Goal: Task Accomplishment & Management: Use online tool/utility

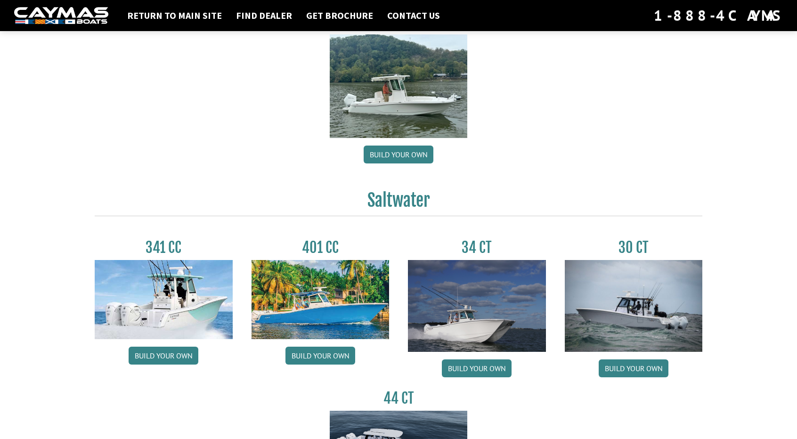
scroll to position [114, 0]
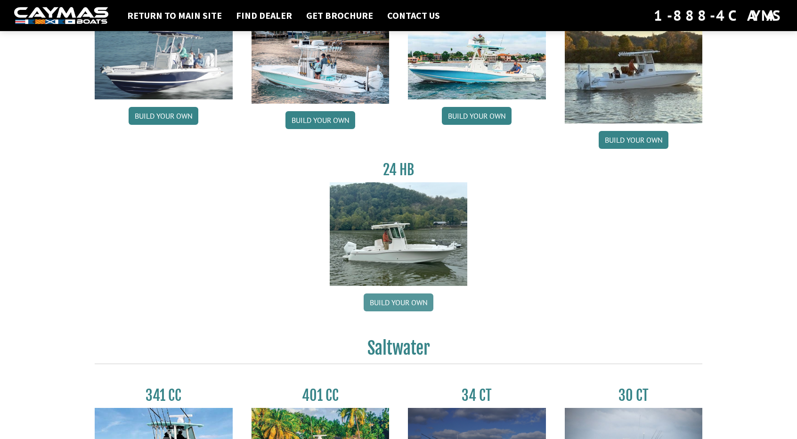
click at [426, 299] on link "Build your own" at bounding box center [399, 302] width 70 height 18
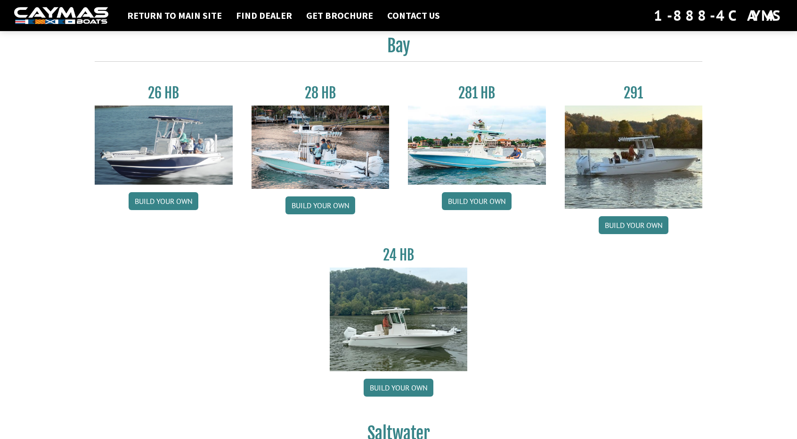
scroll to position [20, 0]
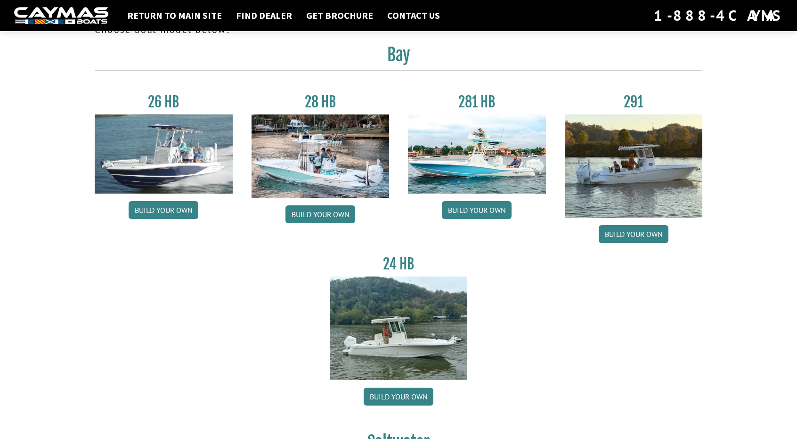
click at [419, 340] on img at bounding box center [399, 328] width 138 height 103
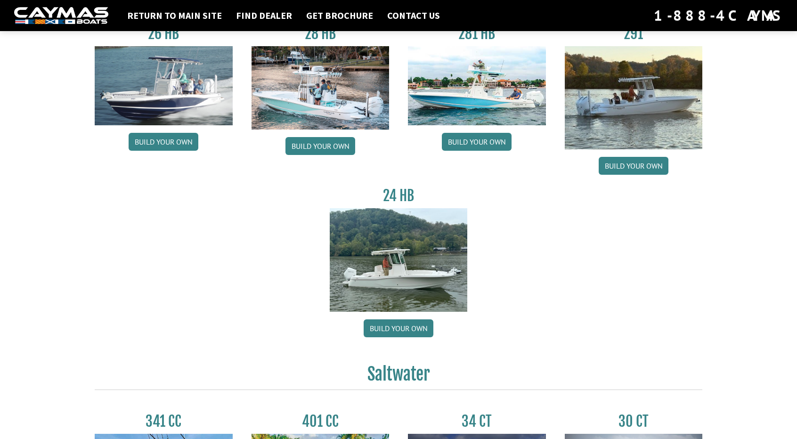
scroll to position [0, 0]
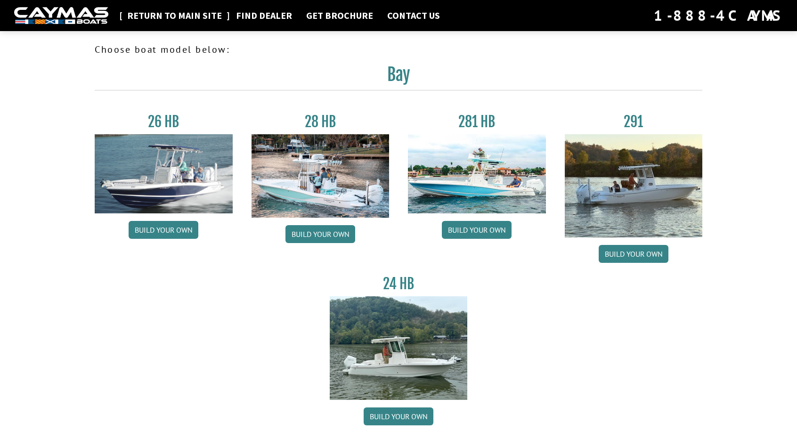
click at [167, 18] on link "Return to main site" at bounding box center [174, 15] width 104 height 12
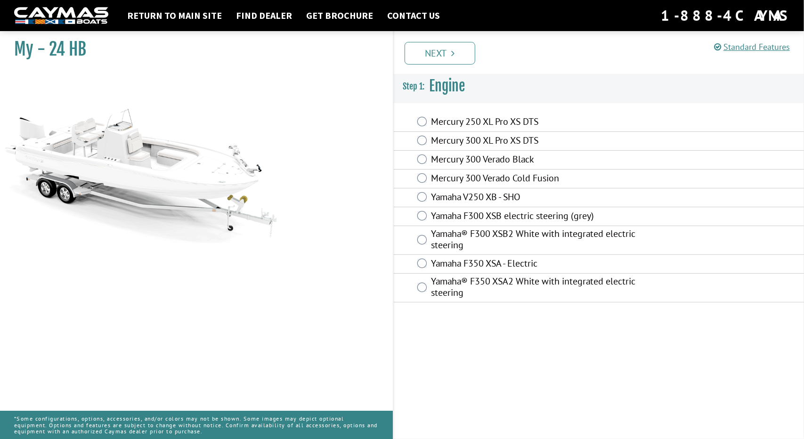
click at [429, 243] on div "Yamaha® F300 XSB2 White with integrated electric steering" at bounding box center [599, 240] width 411 height 29
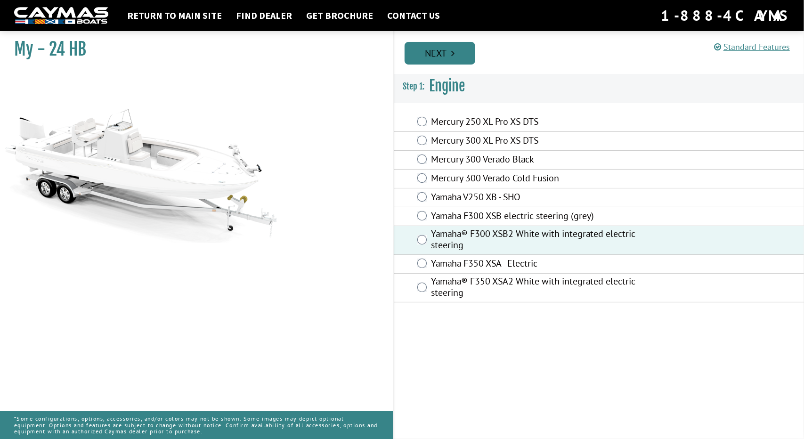
click at [451, 53] on icon "Pagination" at bounding box center [452, 53] width 3 height 9
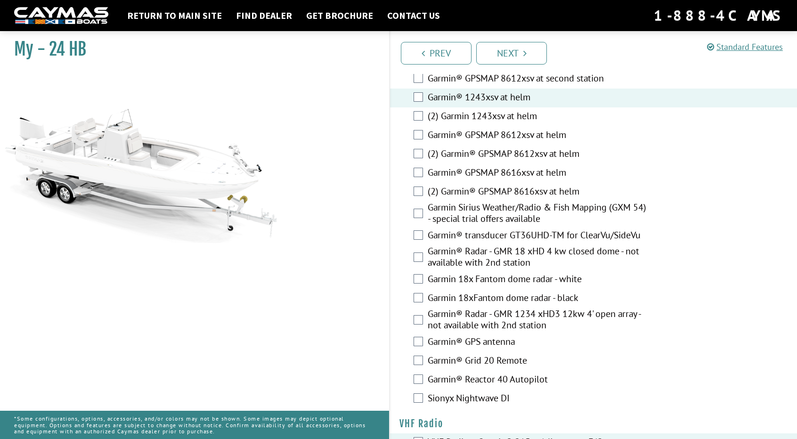
scroll to position [2063, 0]
click at [529, 52] on link "Next" at bounding box center [511, 53] width 71 height 23
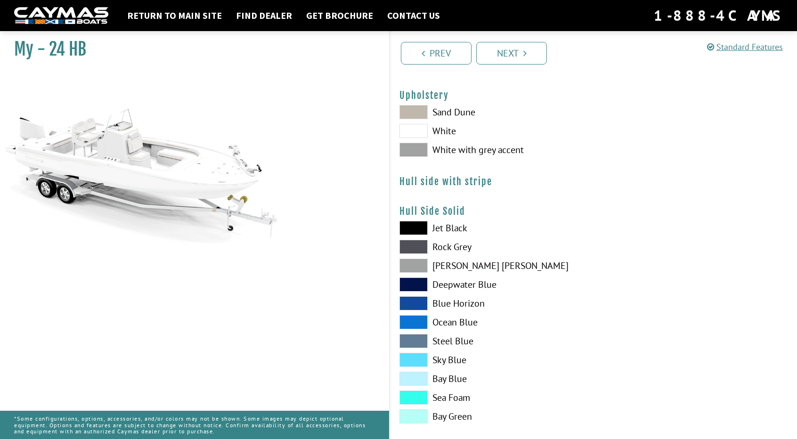
scroll to position [0, 0]
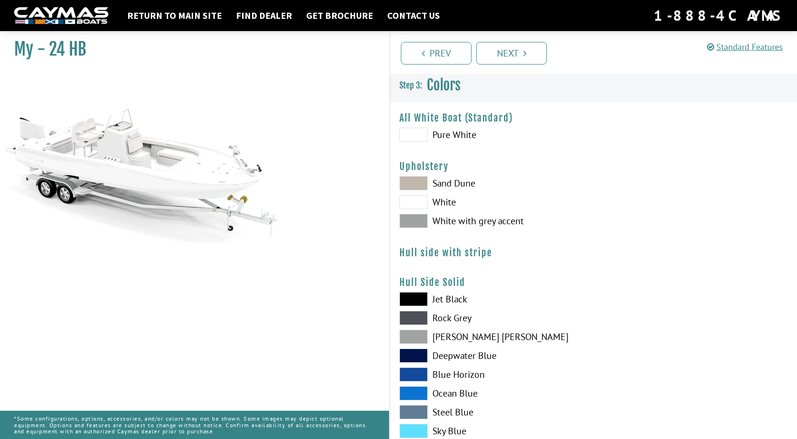
click at [416, 132] on span at bounding box center [413, 135] width 28 height 14
click at [416, 220] on span at bounding box center [413, 221] width 28 height 14
click at [421, 185] on span at bounding box center [413, 183] width 28 height 14
click at [419, 200] on span at bounding box center [413, 202] width 28 height 14
click at [416, 217] on span at bounding box center [413, 221] width 28 height 14
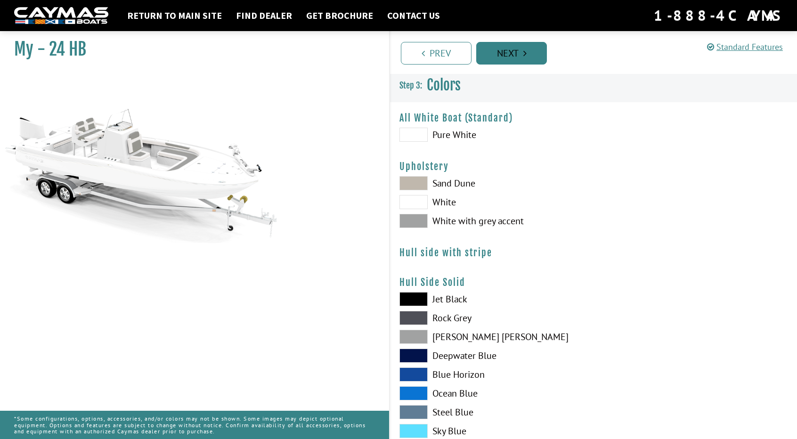
click at [521, 49] on link "Next" at bounding box center [511, 53] width 71 height 23
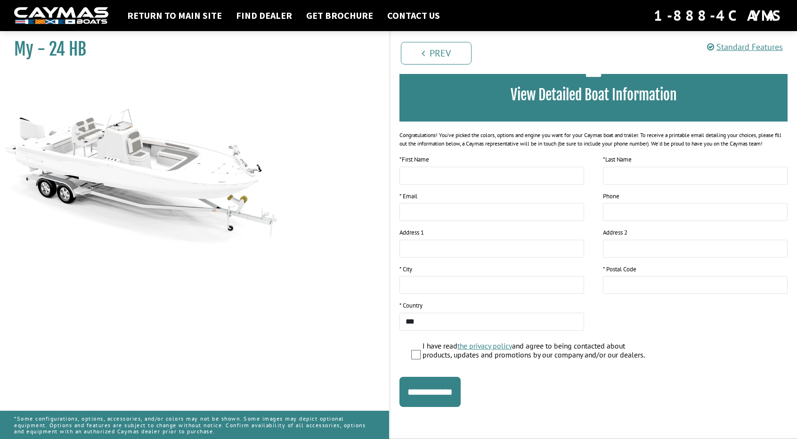
scroll to position [75, 0]
